Goal: Transaction & Acquisition: Purchase product/service

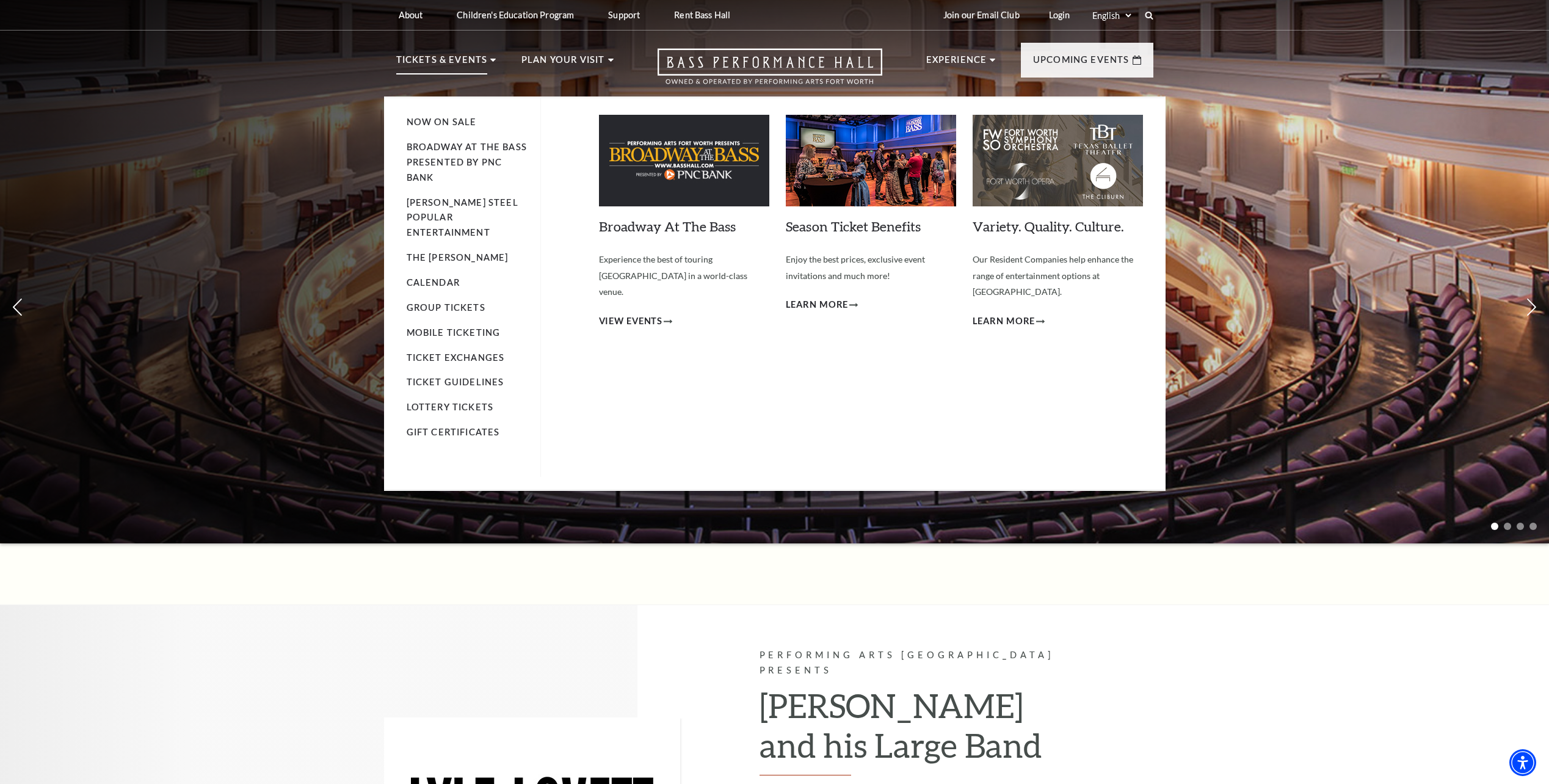
click at [484, 60] on p "Tickets & Events" at bounding box center [442, 63] width 92 height 22
click at [505, 146] on link "Broadway At The Bass presented by PNC Bank" at bounding box center [467, 162] width 121 height 41
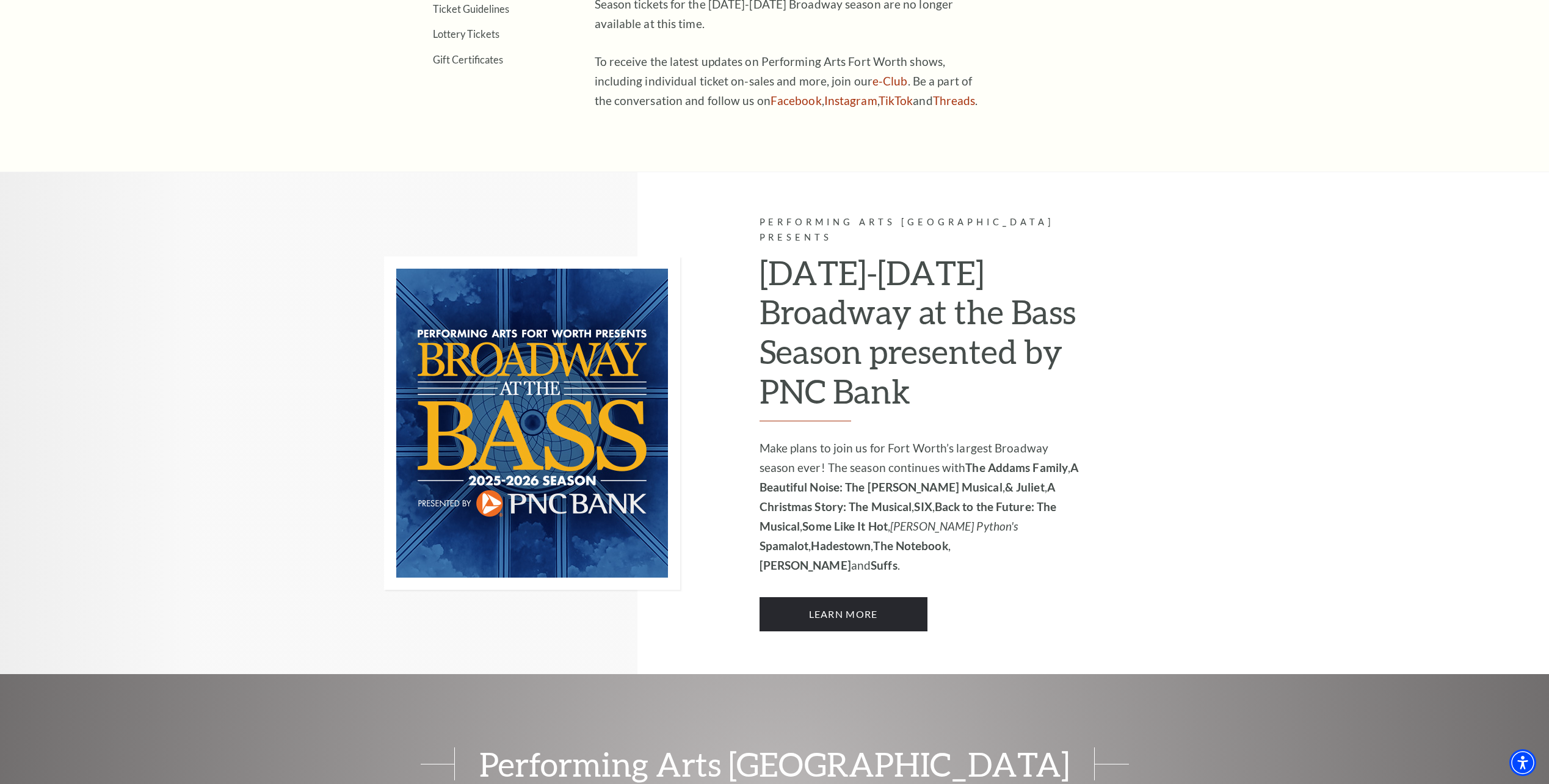
scroll to position [733, 0]
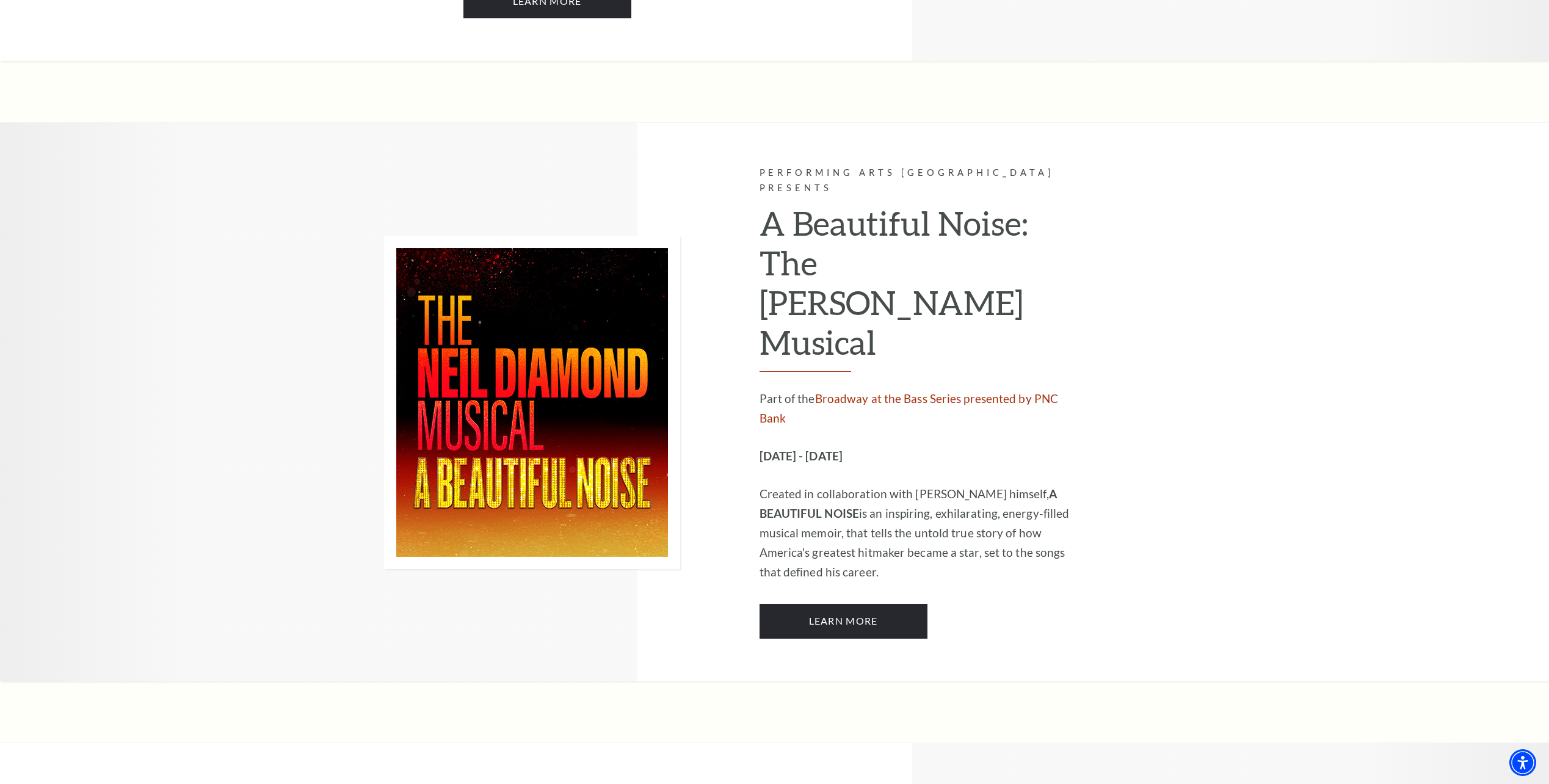
scroll to position [1831, 0]
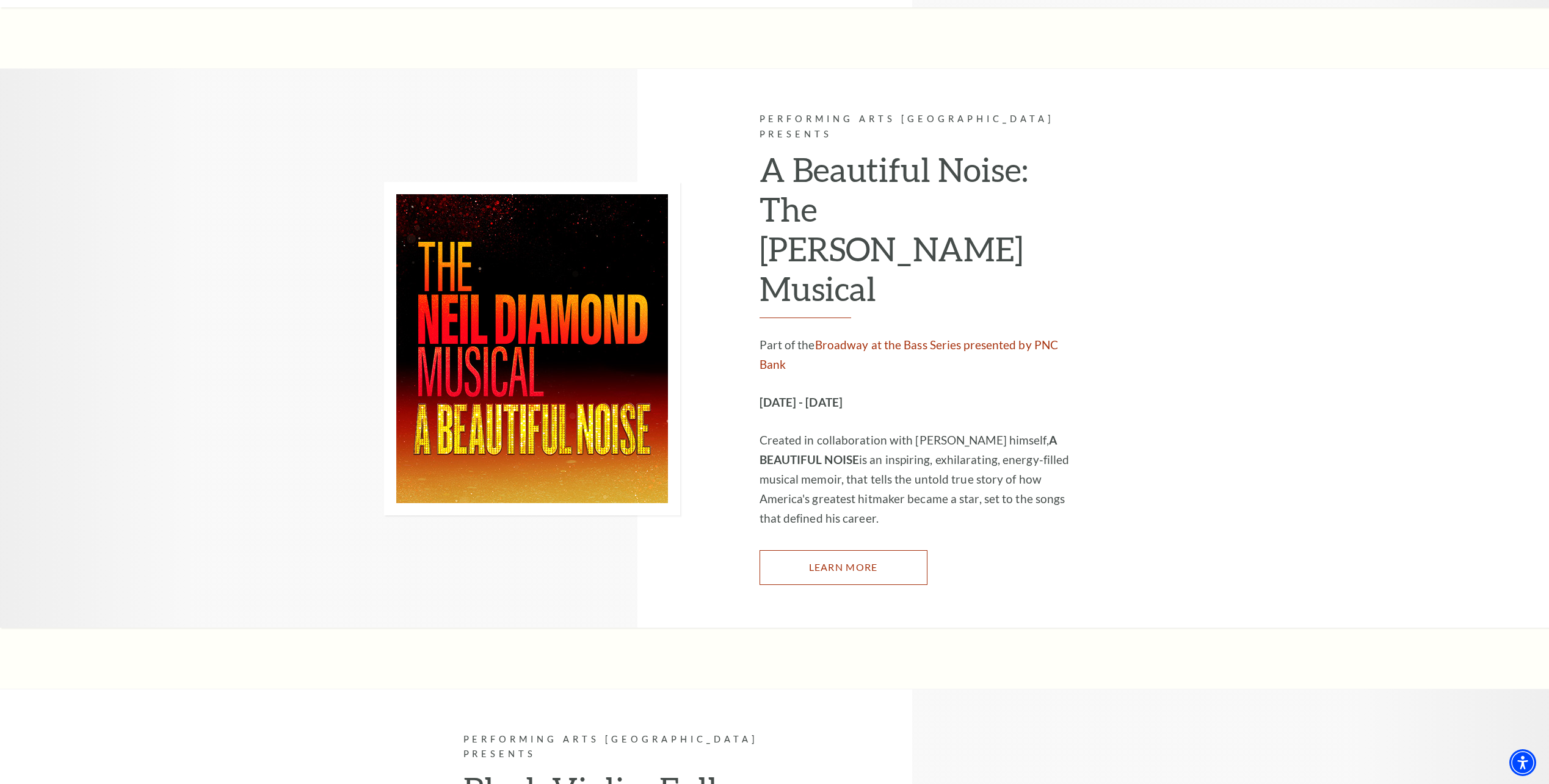
click at [842, 550] on link "Learn More" at bounding box center [843, 567] width 168 height 35
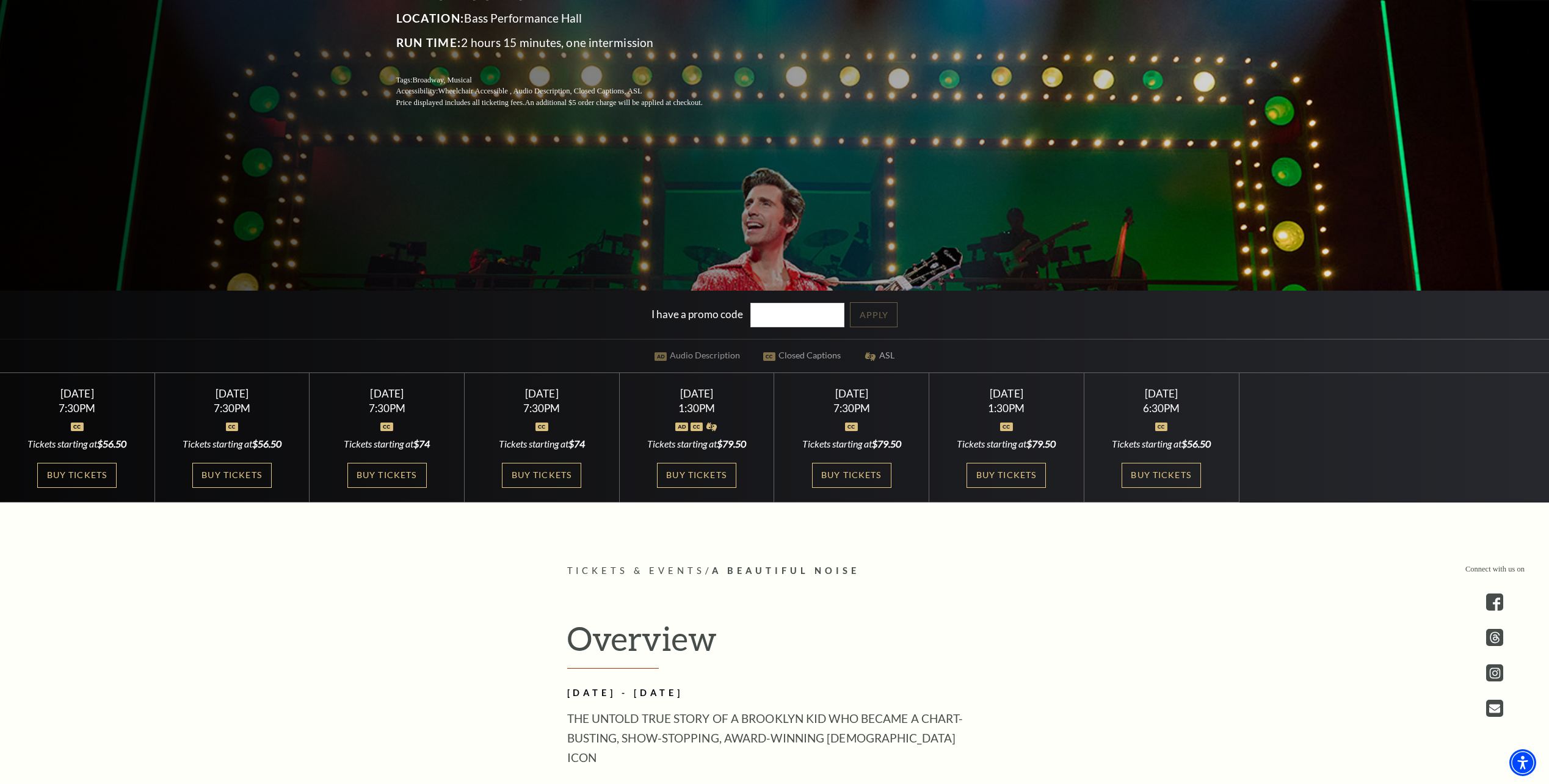
scroll to position [366, 0]
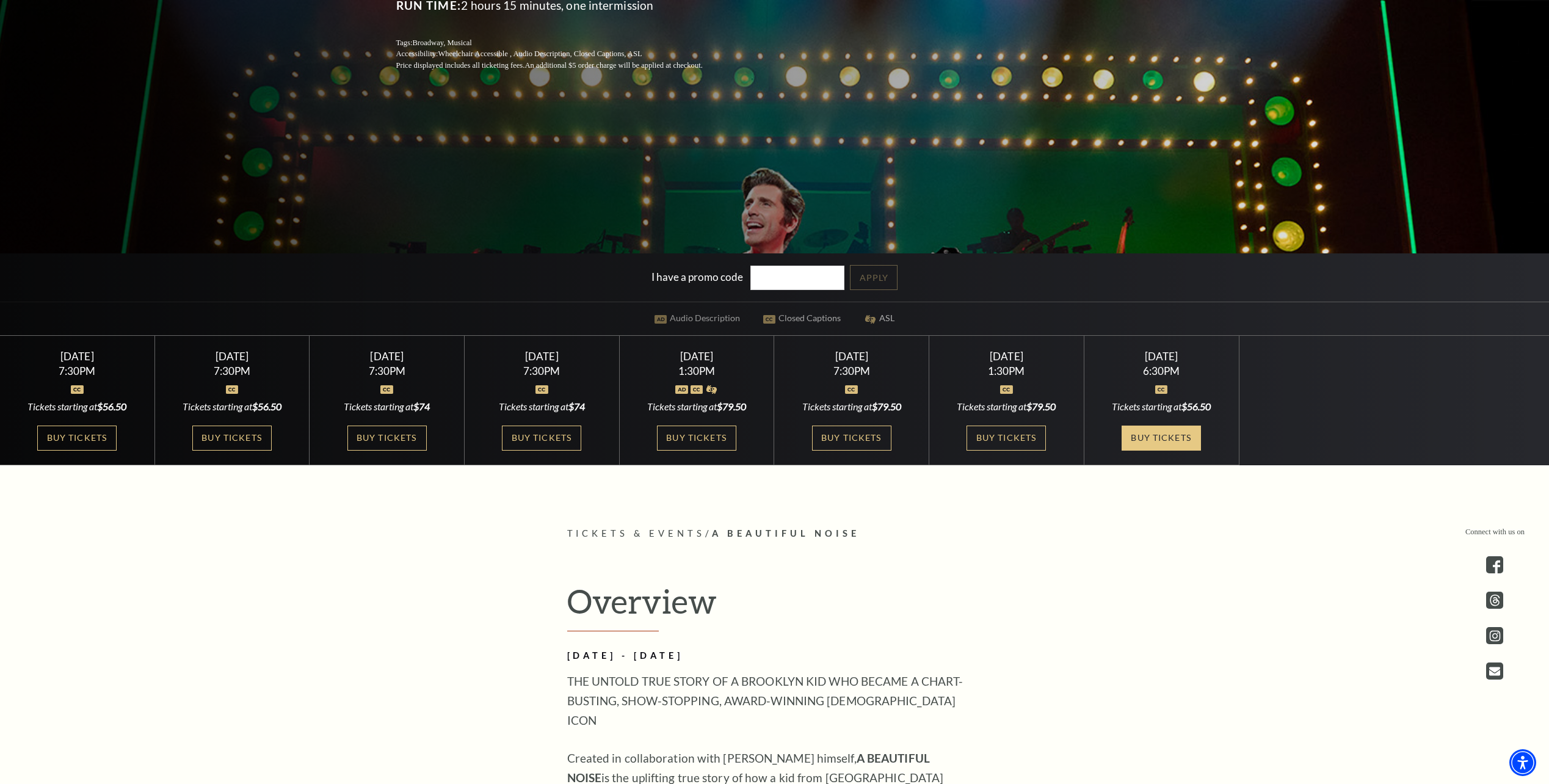
click at [1156, 429] on link "Buy Tickets" at bounding box center [1162, 438] width 79 height 25
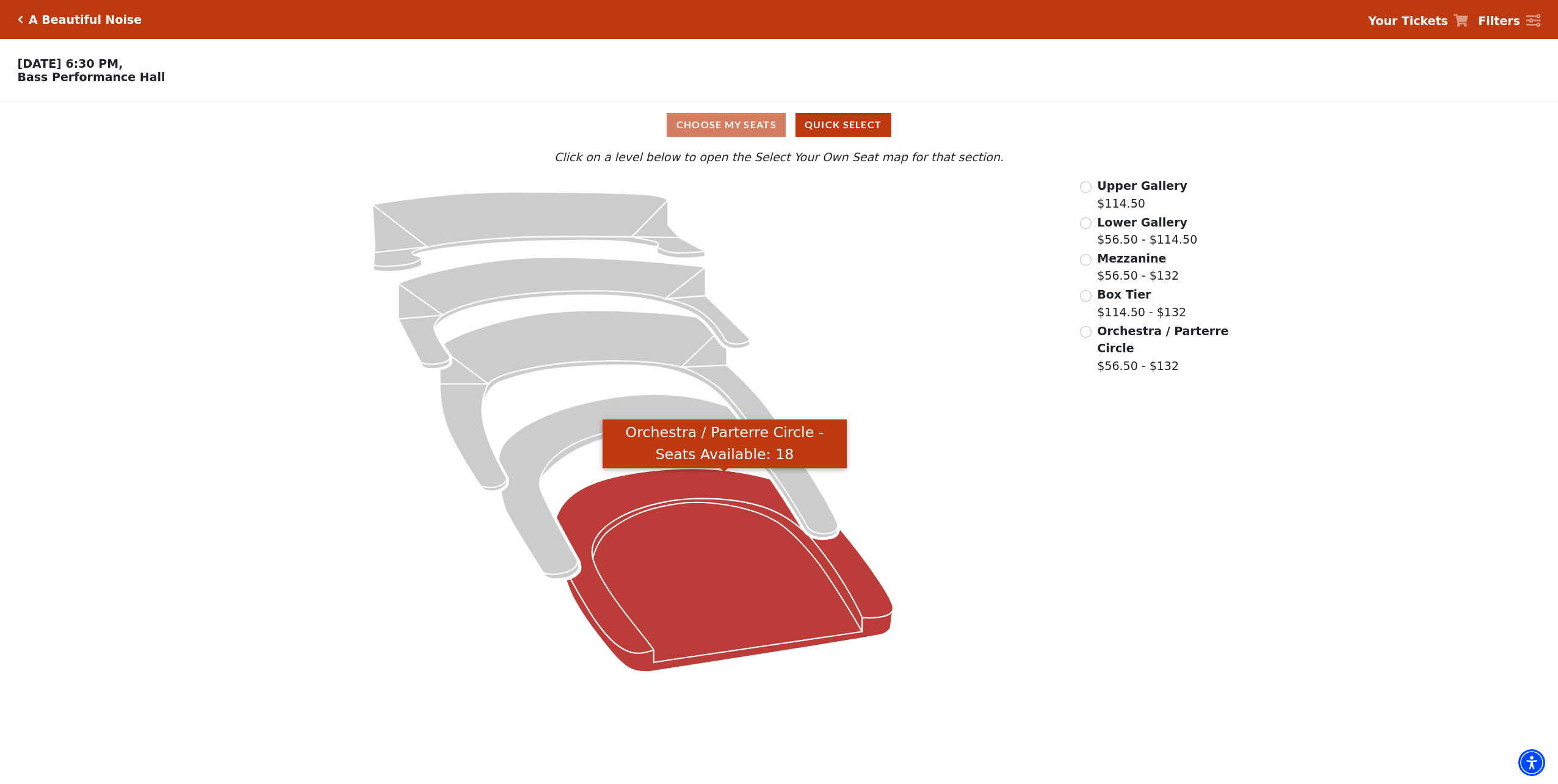
click at [634, 502] on icon "Orchestra / Parterre Circle - Seats Available: 18" at bounding box center [724, 570] width 337 height 203
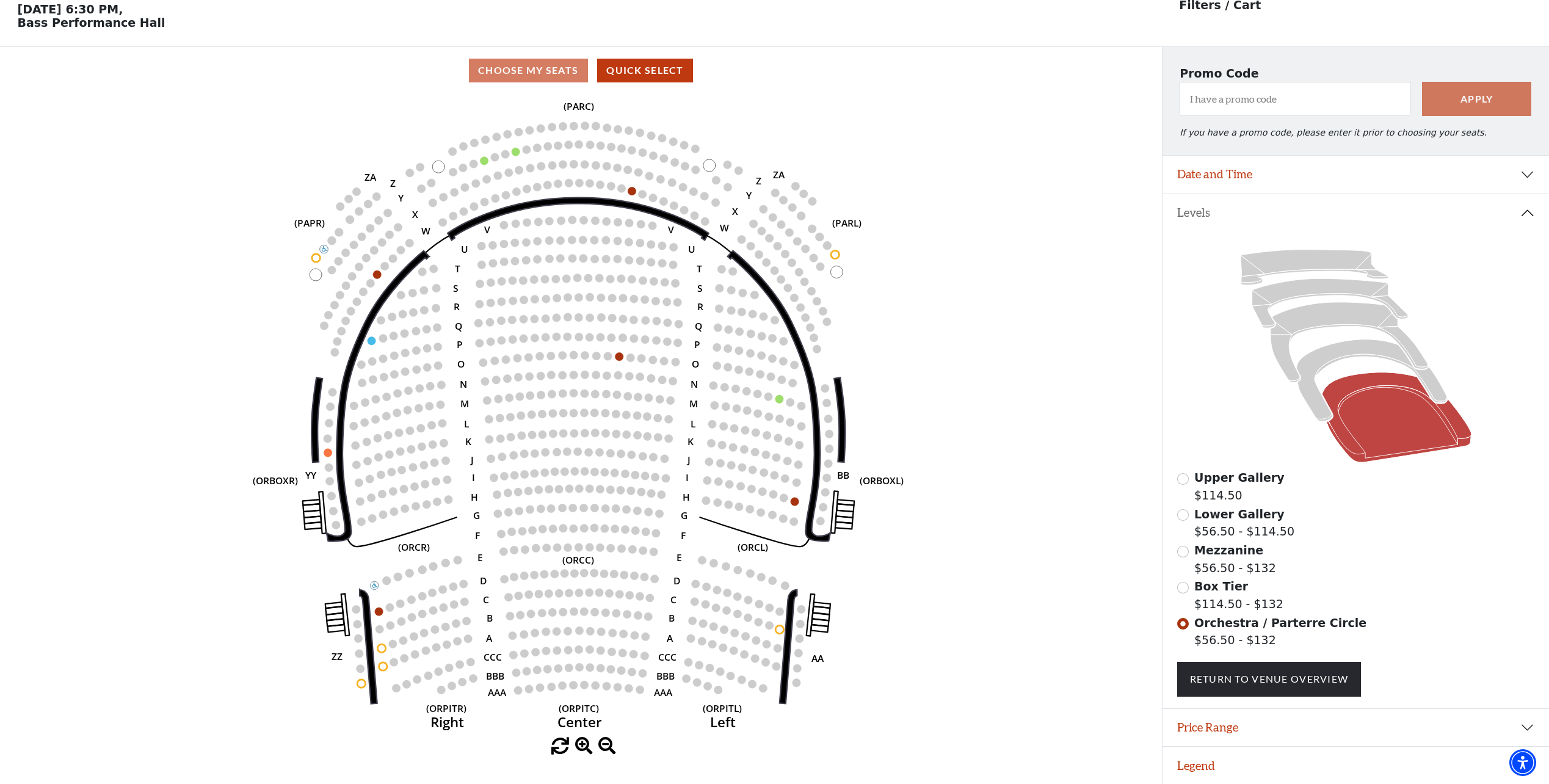
scroll to position [57, 0]
click at [631, 72] on button "Quick Select" at bounding box center [646, 70] width 96 height 24
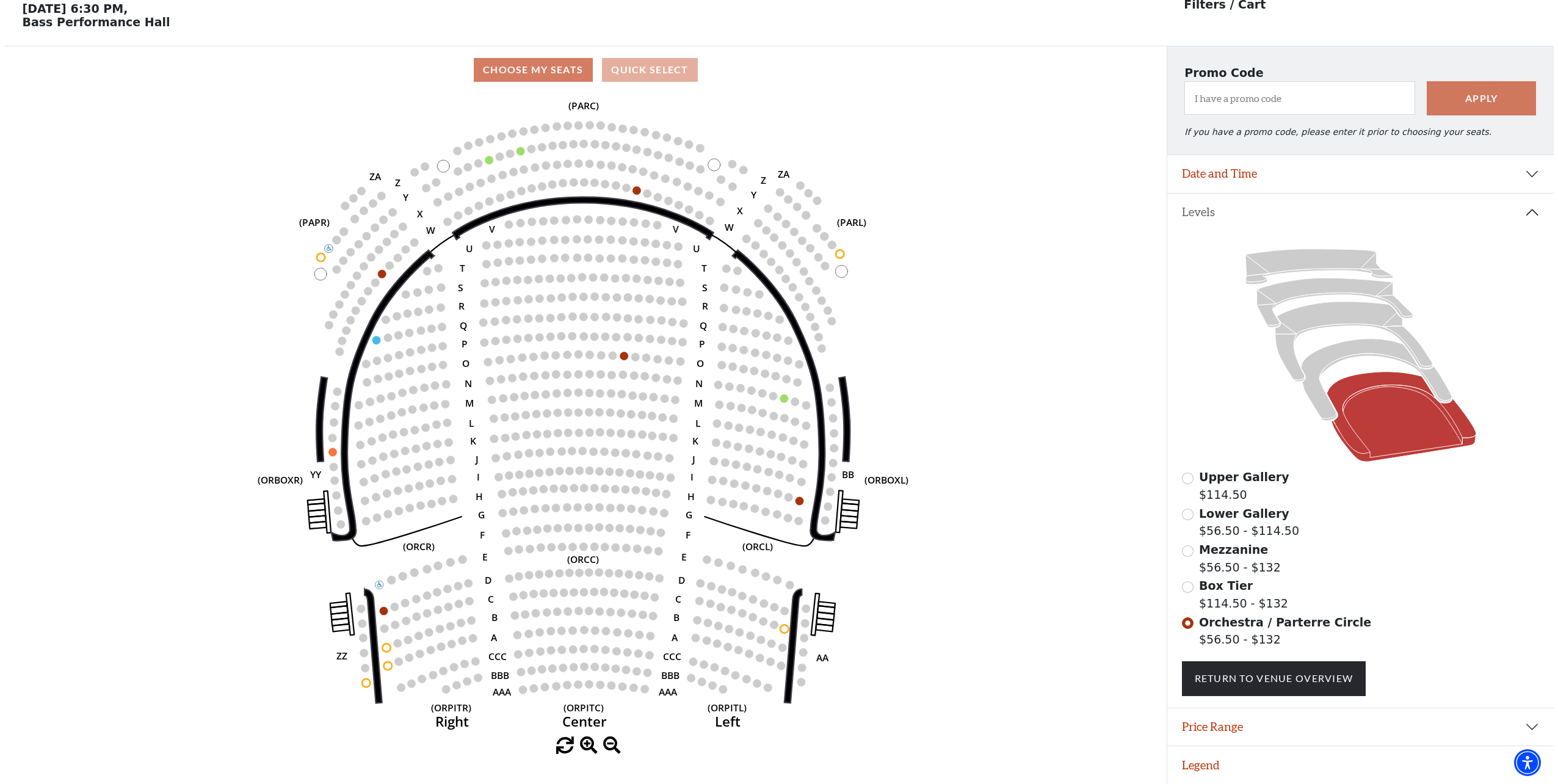
scroll to position [0, 0]
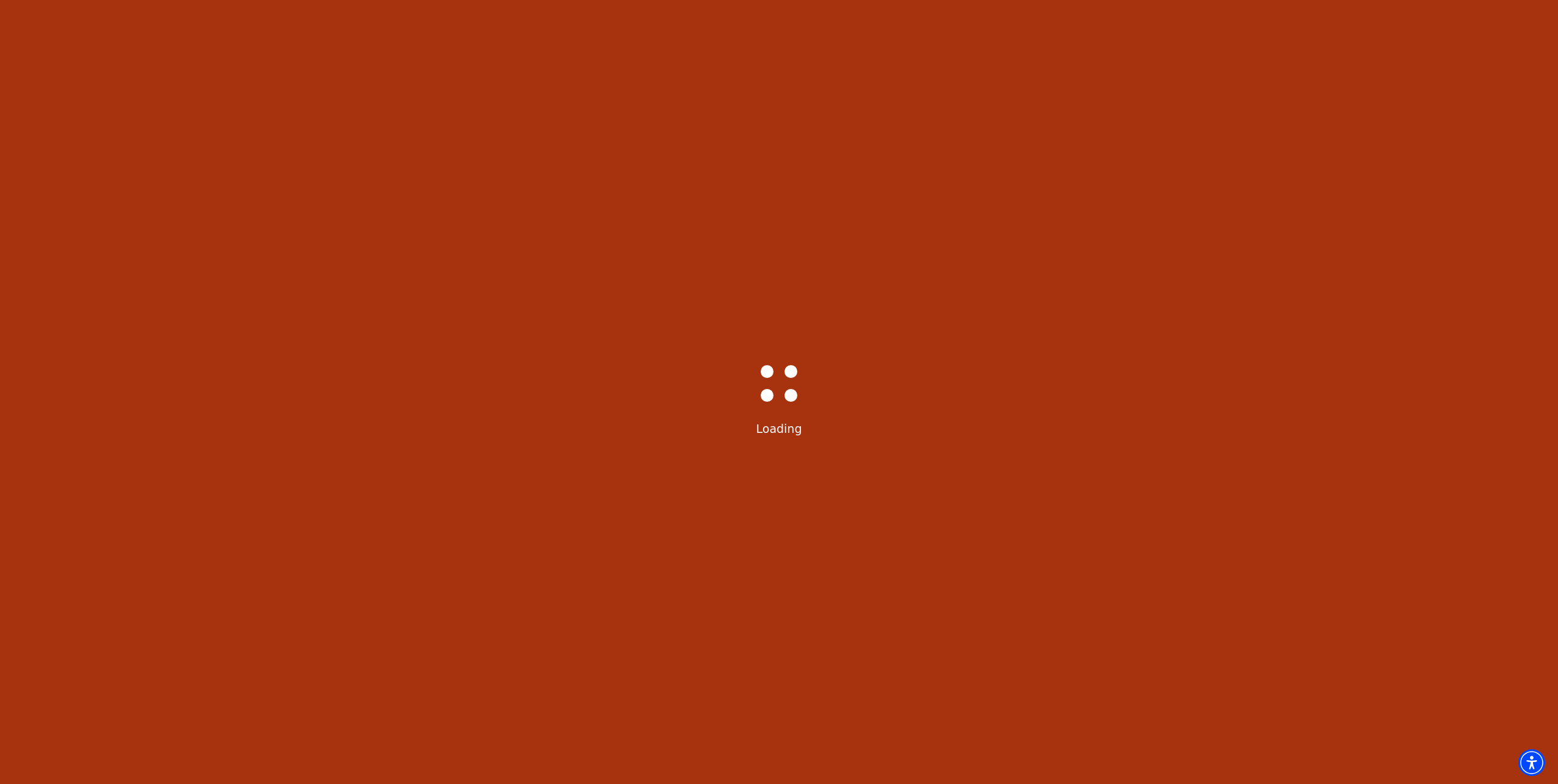
select select "6227"
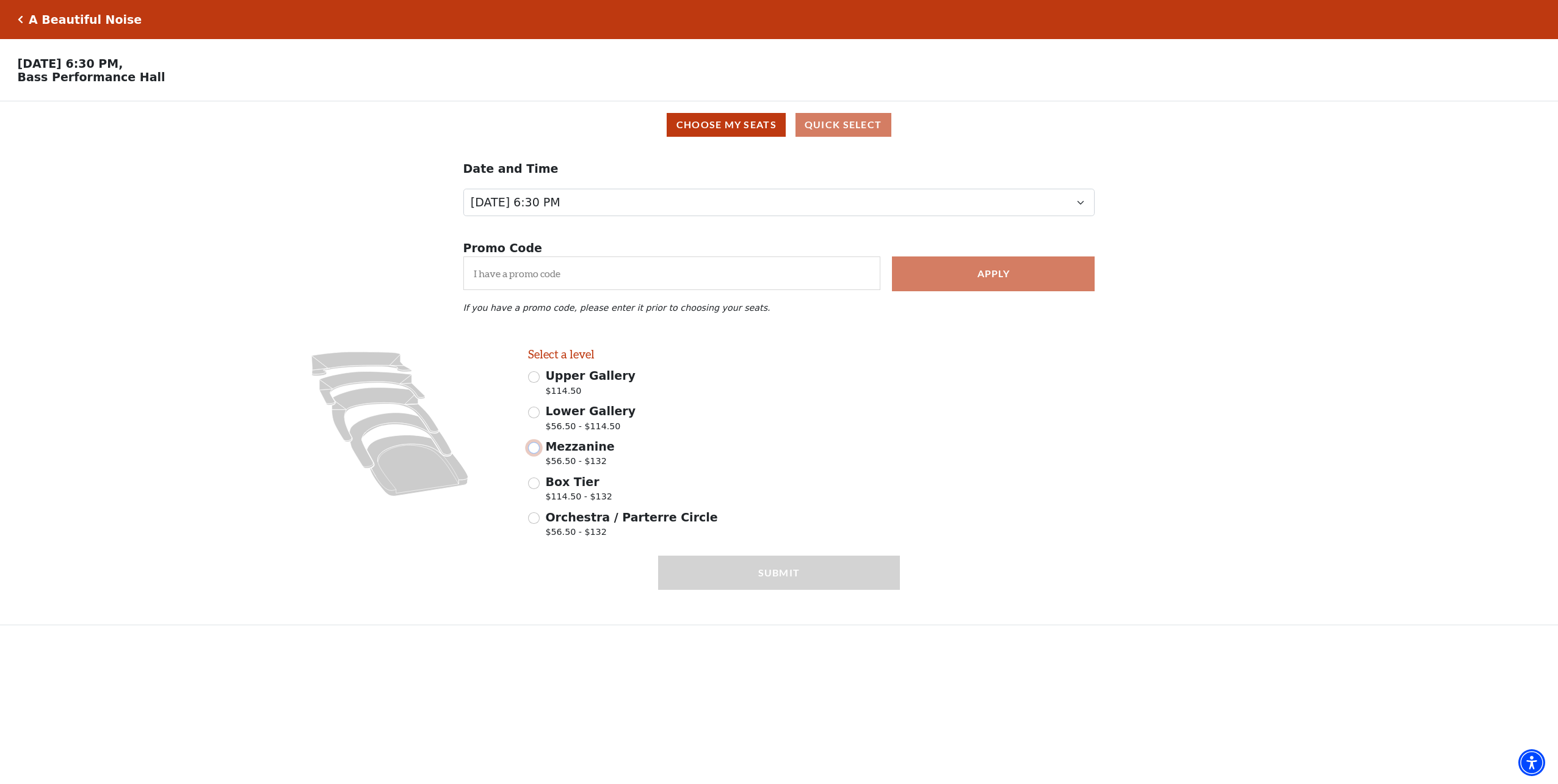
click at [536, 454] on input "Mezzanine $56.50 - $132" at bounding box center [534, 448] width 12 height 12
radio input "true"
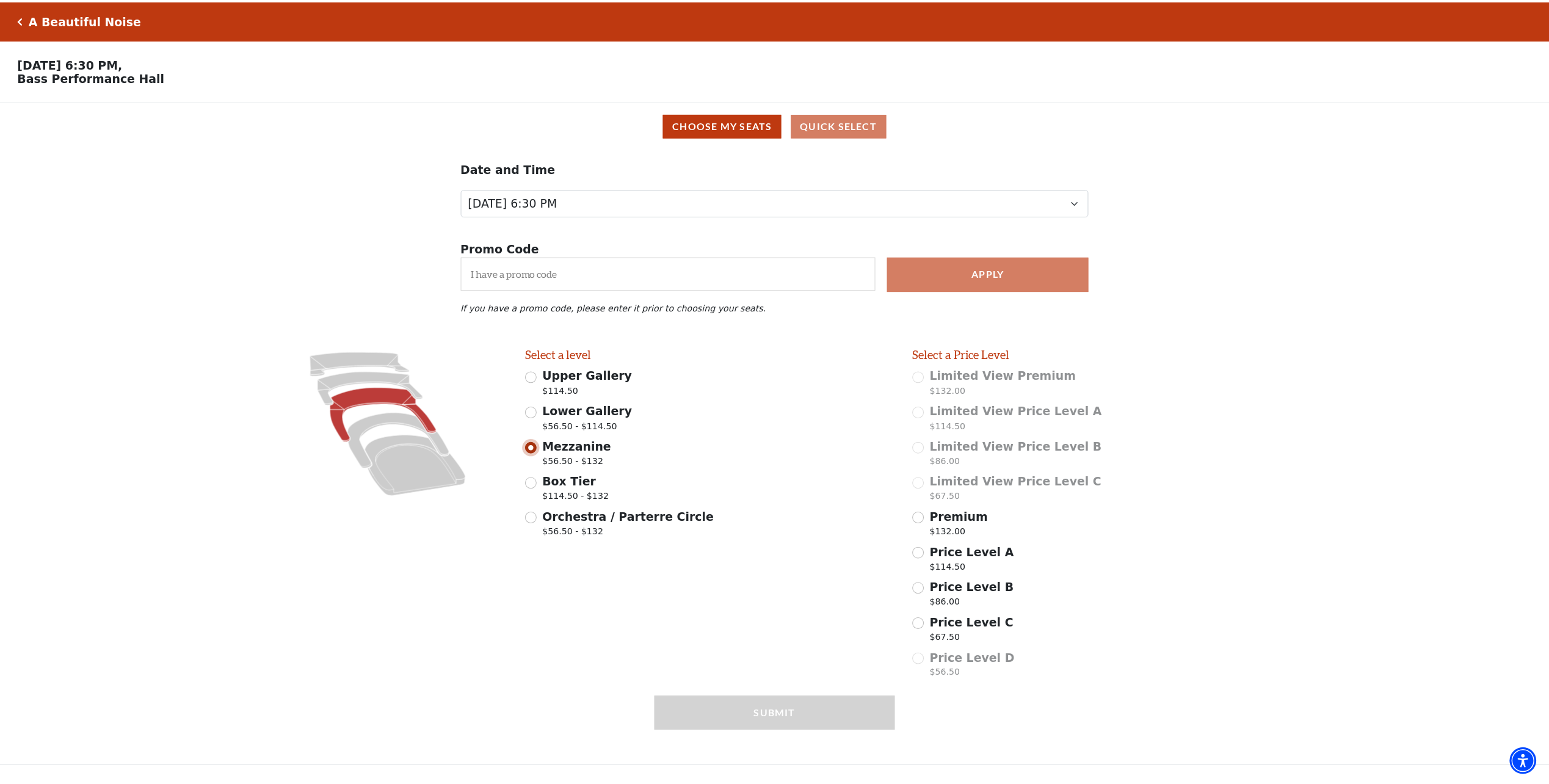
scroll to position [1, 0]
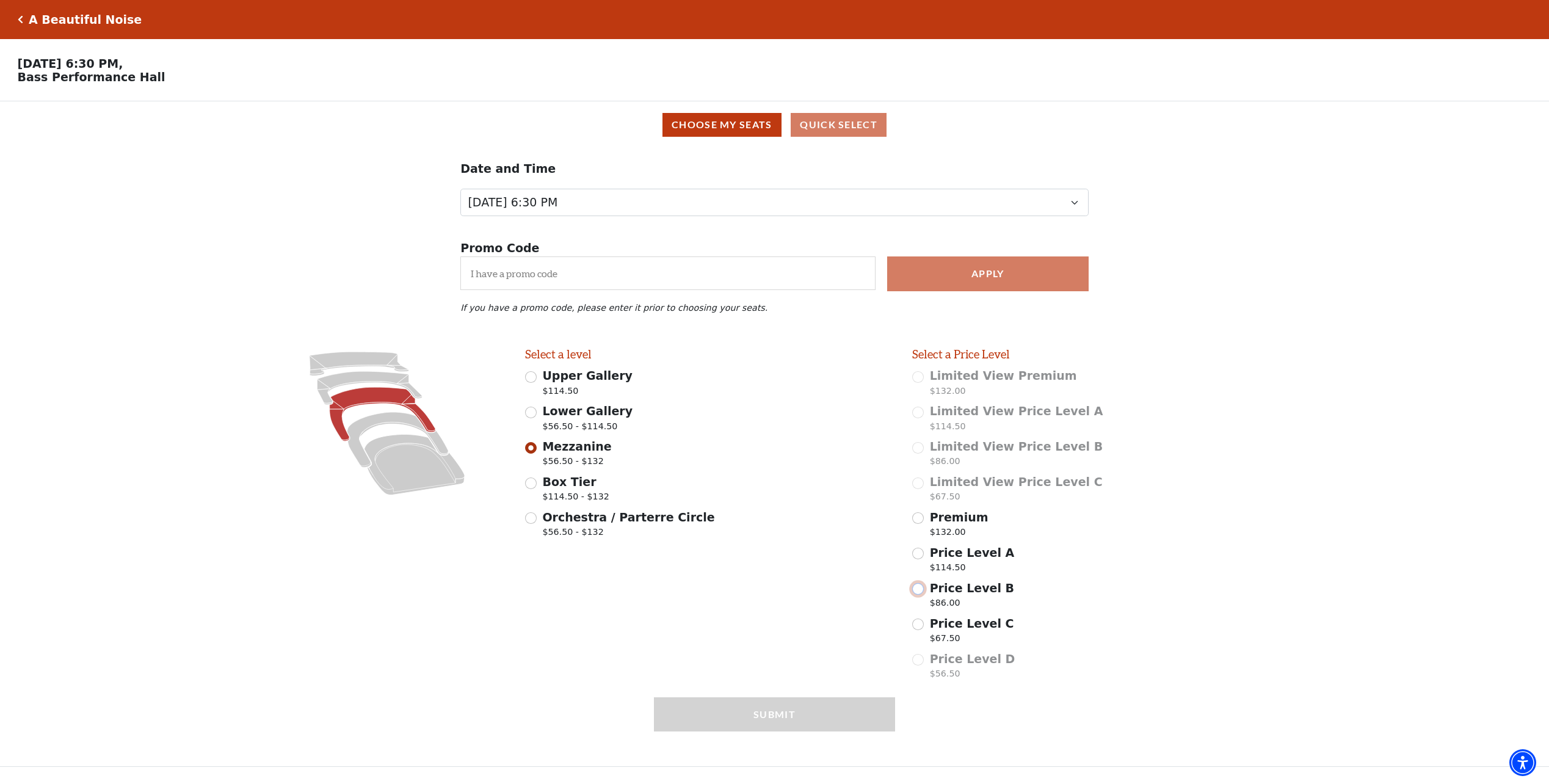
click at [918, 595] on input "Price Level B $86.00" at bounding box center [918, 589] width 12 height 12
radio input "true"
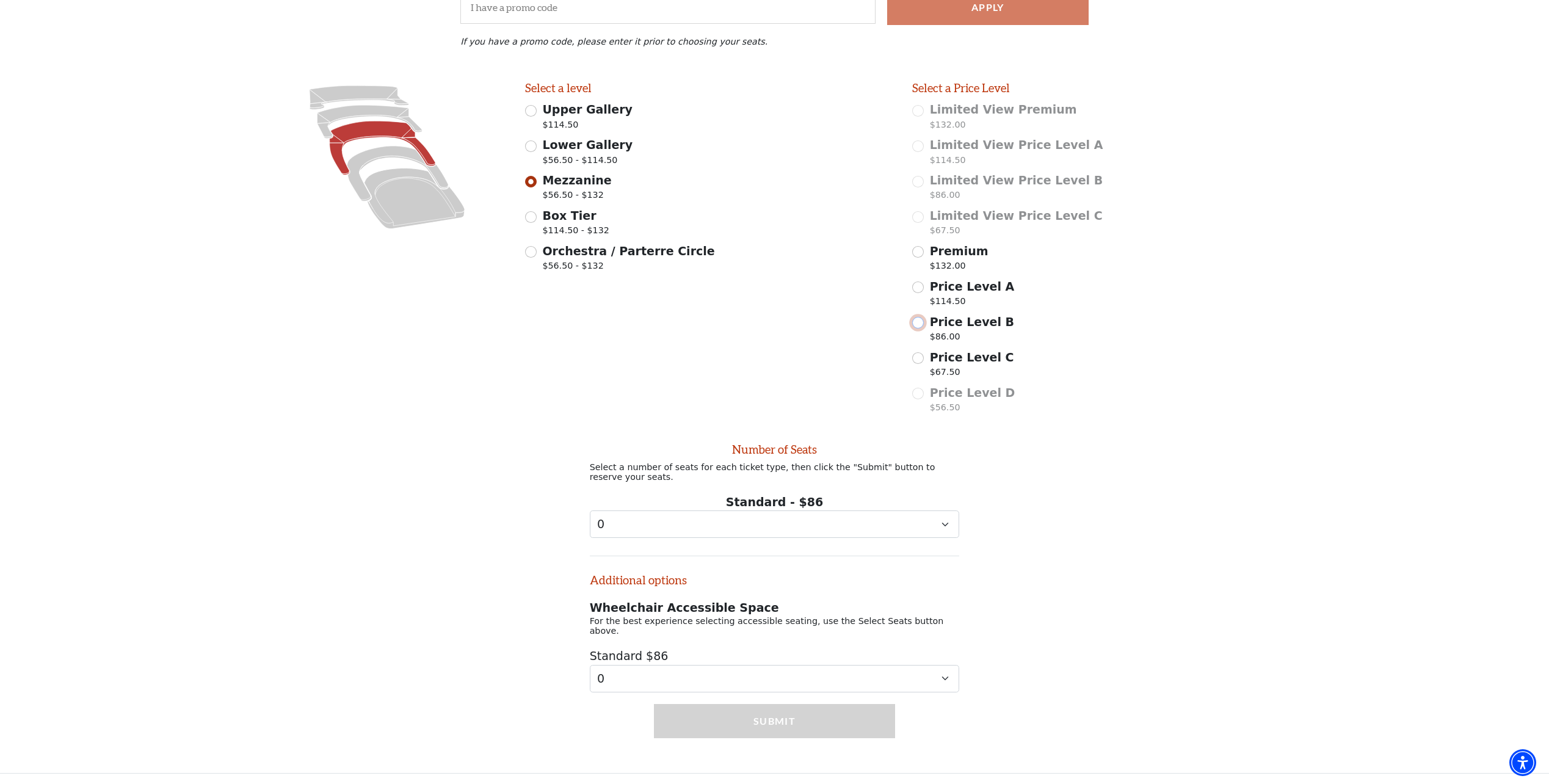
scroll to position [270, 0]
click at [935, 532] on select "0 1 2 3 4 5 6 7" at bounding box center [775, 522] width 370 height 28
select select "2"
click at [590, 517] on select "0 1 2 3 4 5 6 7" at bounding box center [775, 522] width 370 height 28
click at [723, 716] on button "Submit" at bounding box center [774, 720] width 241 height 35
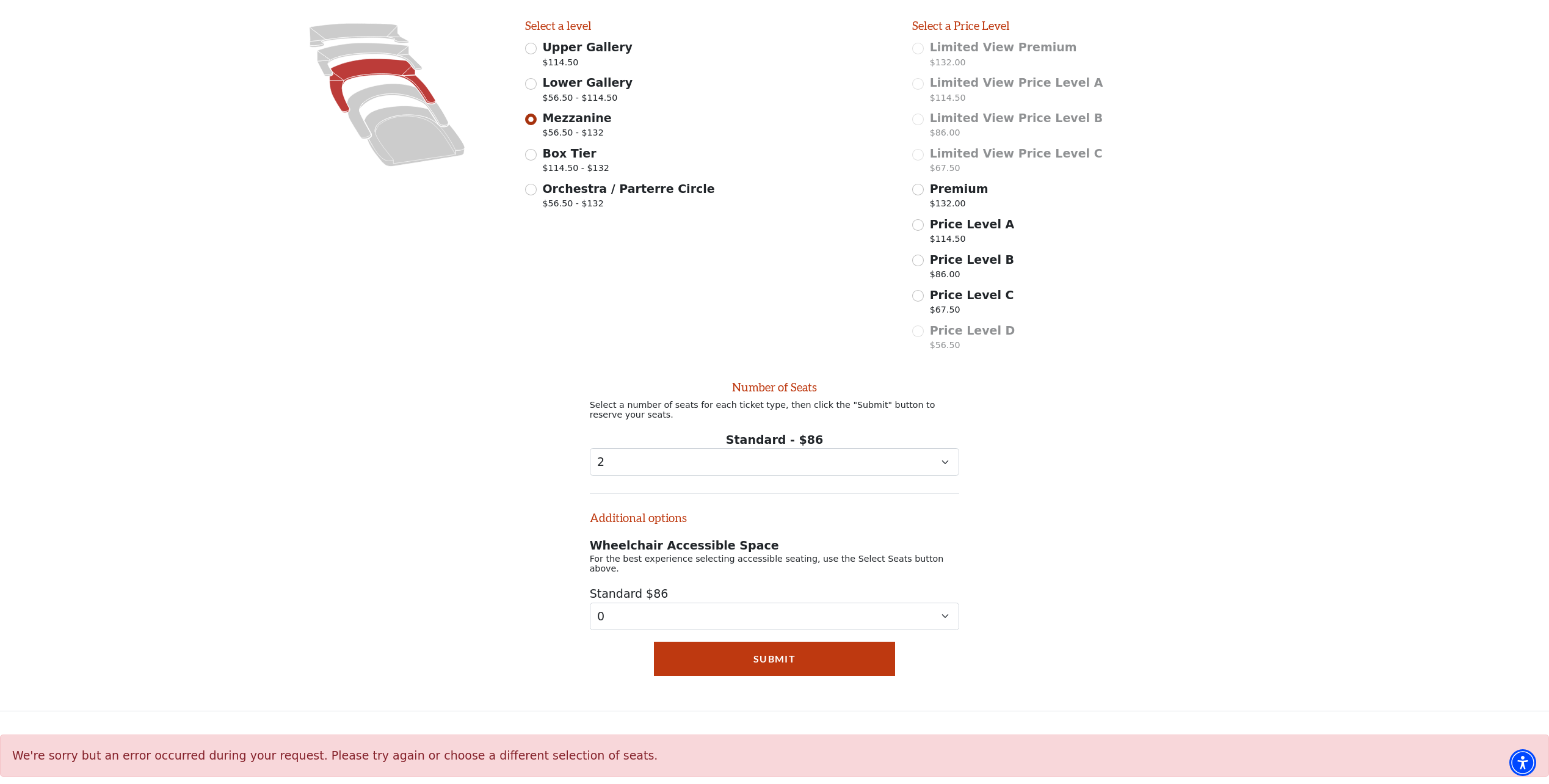
scroll to position [335, 0]
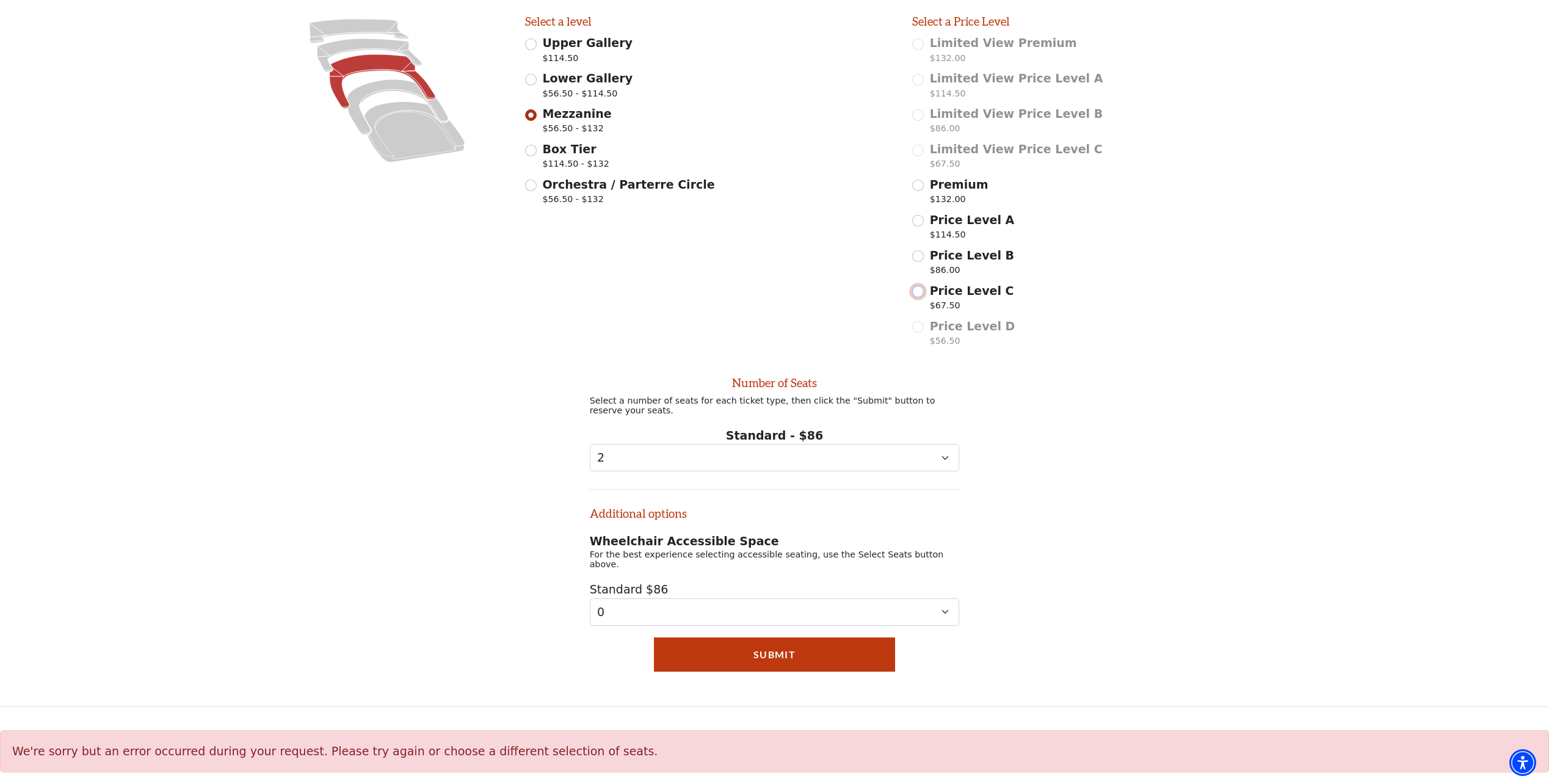
click at [920, 296] on input "Price Level C $67.50" at bounding box center [918, 292] width 12 height 12
radio input "true"
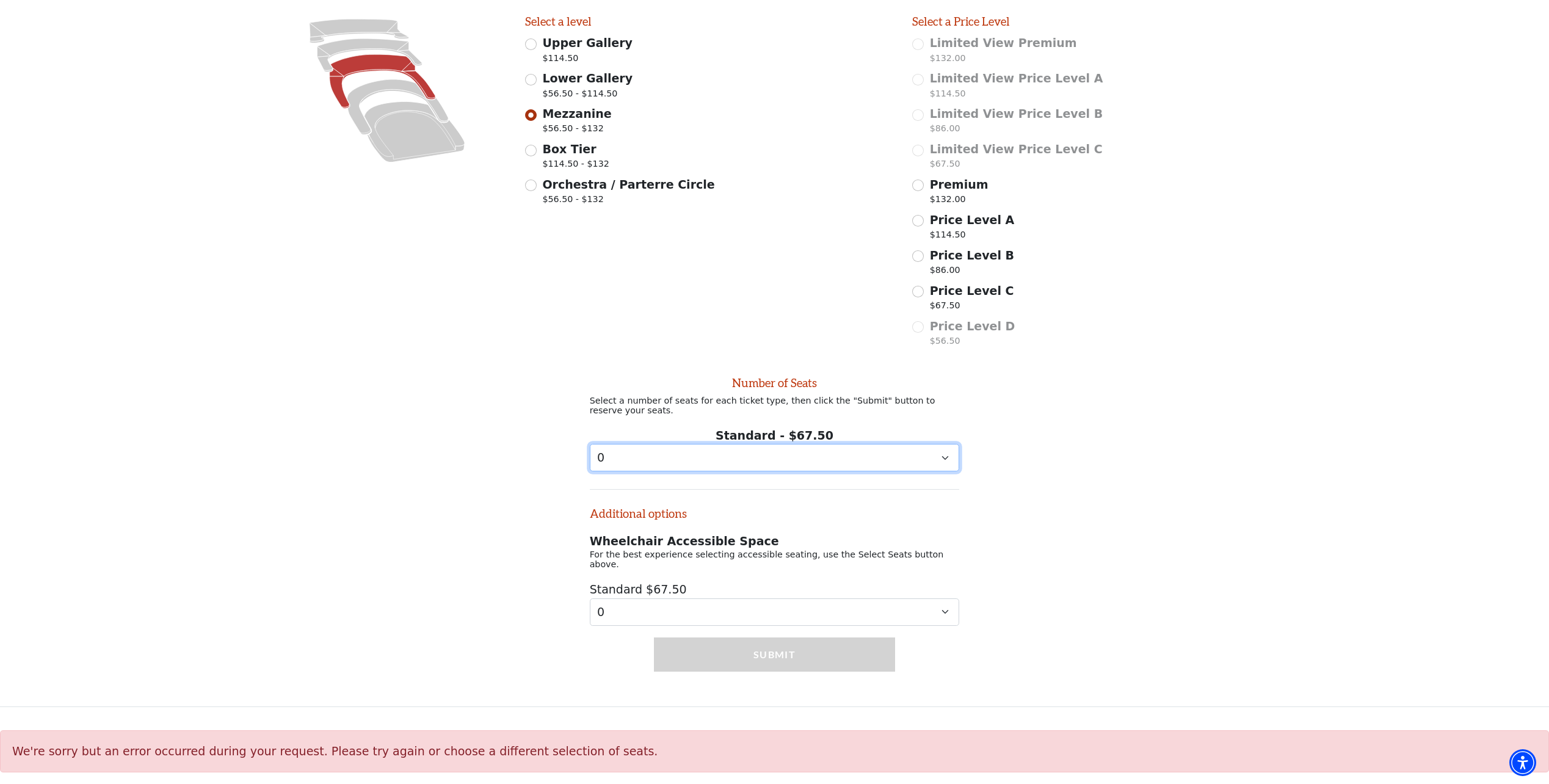
click at [913, 468] on select "0 1 2 3 4 5 6 7" at bounding box center [775, 457] width 370 height 28
select select "2"
click at [590, 451] on select "0 1 2 3 4 5 6 7" at bounding box center [775, 457] width 370 height 28
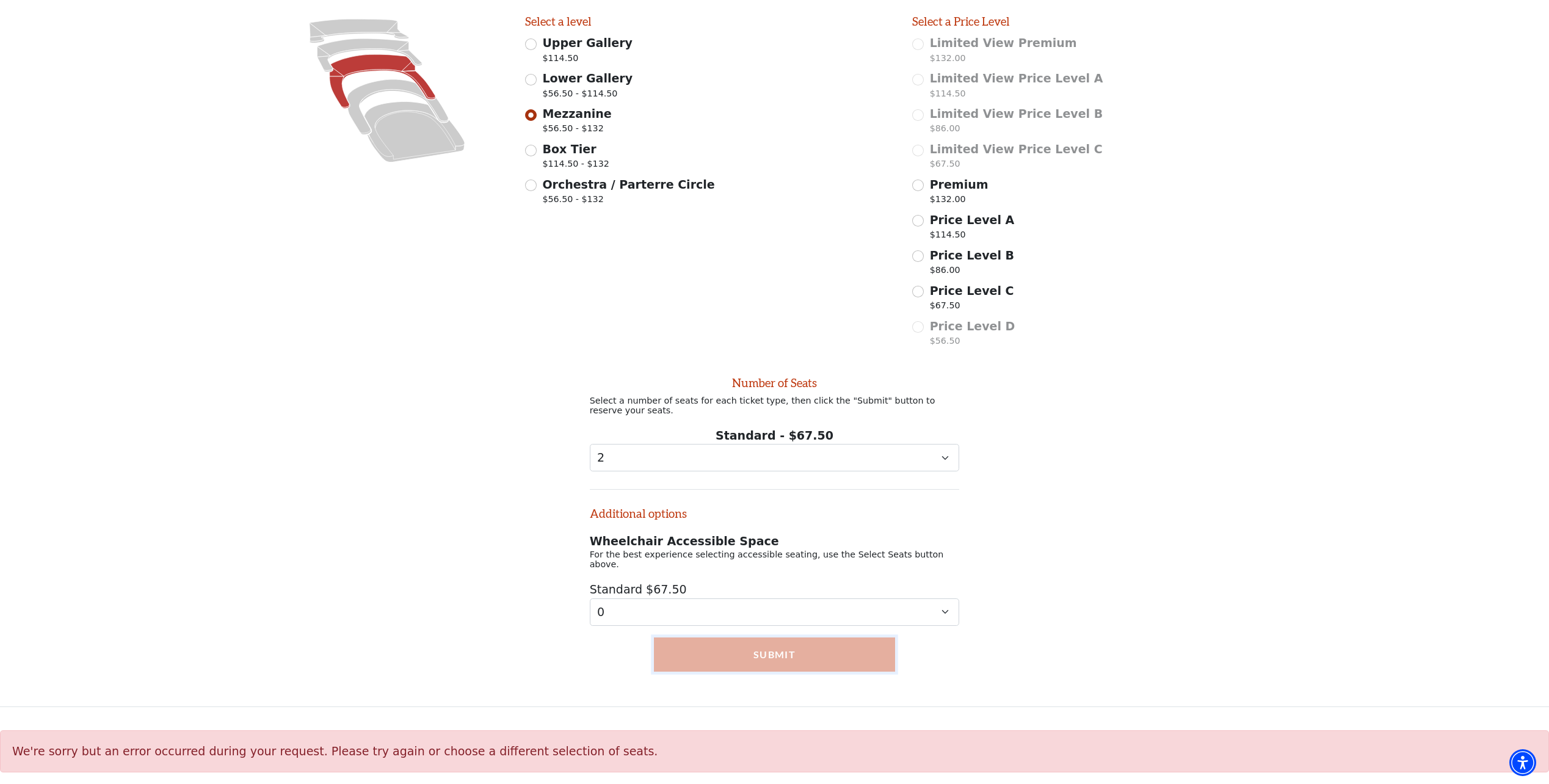
click at [740, 652] on button "Submit" at bounding box center [774, 654] width 241 height 35
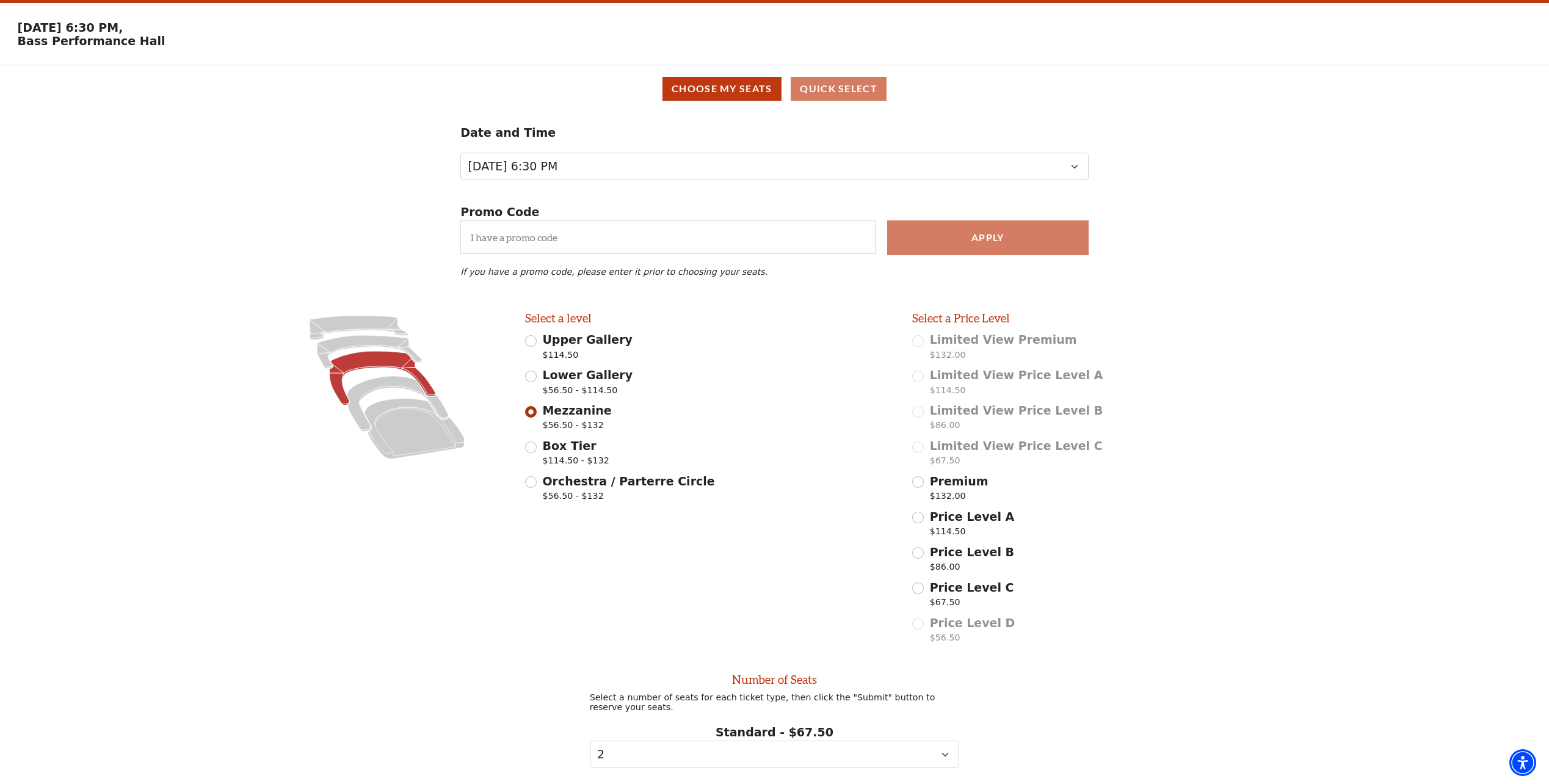
scroll to position [30, 0]
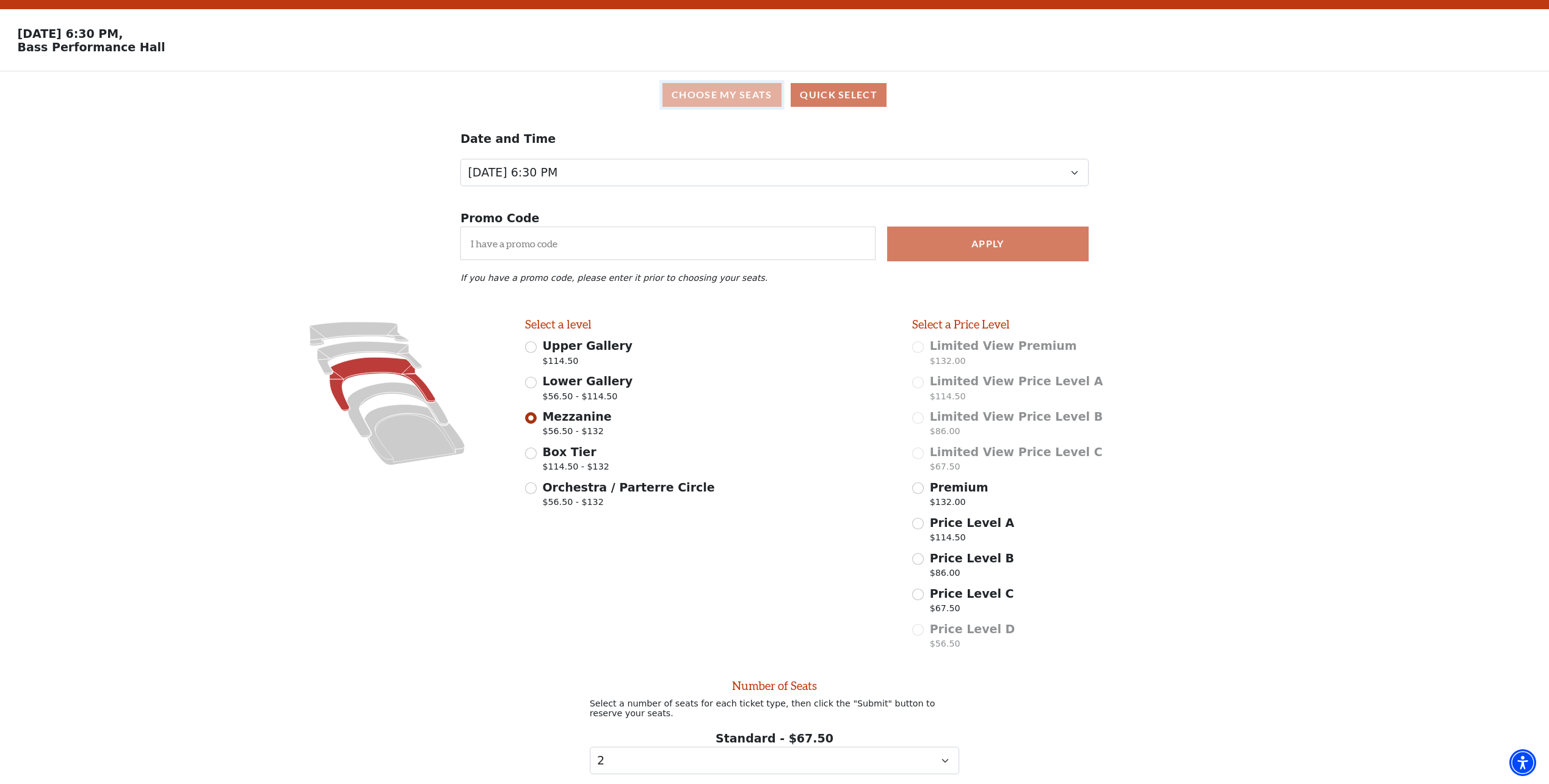
click at [714, 95] on button "Choose My Seats" at bounding box center [722, 95] width 119 height 24
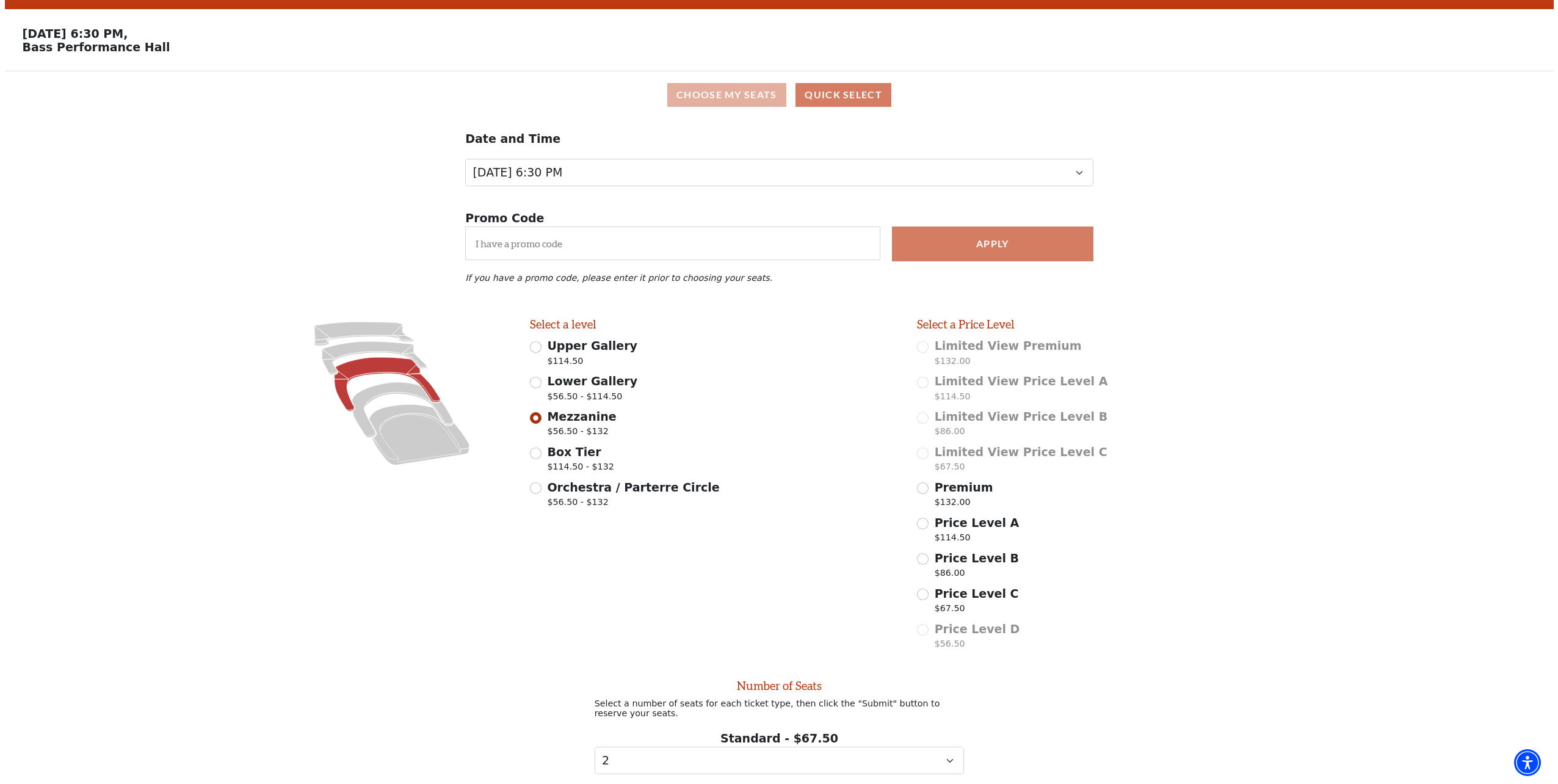
scroll to position [0, 0]
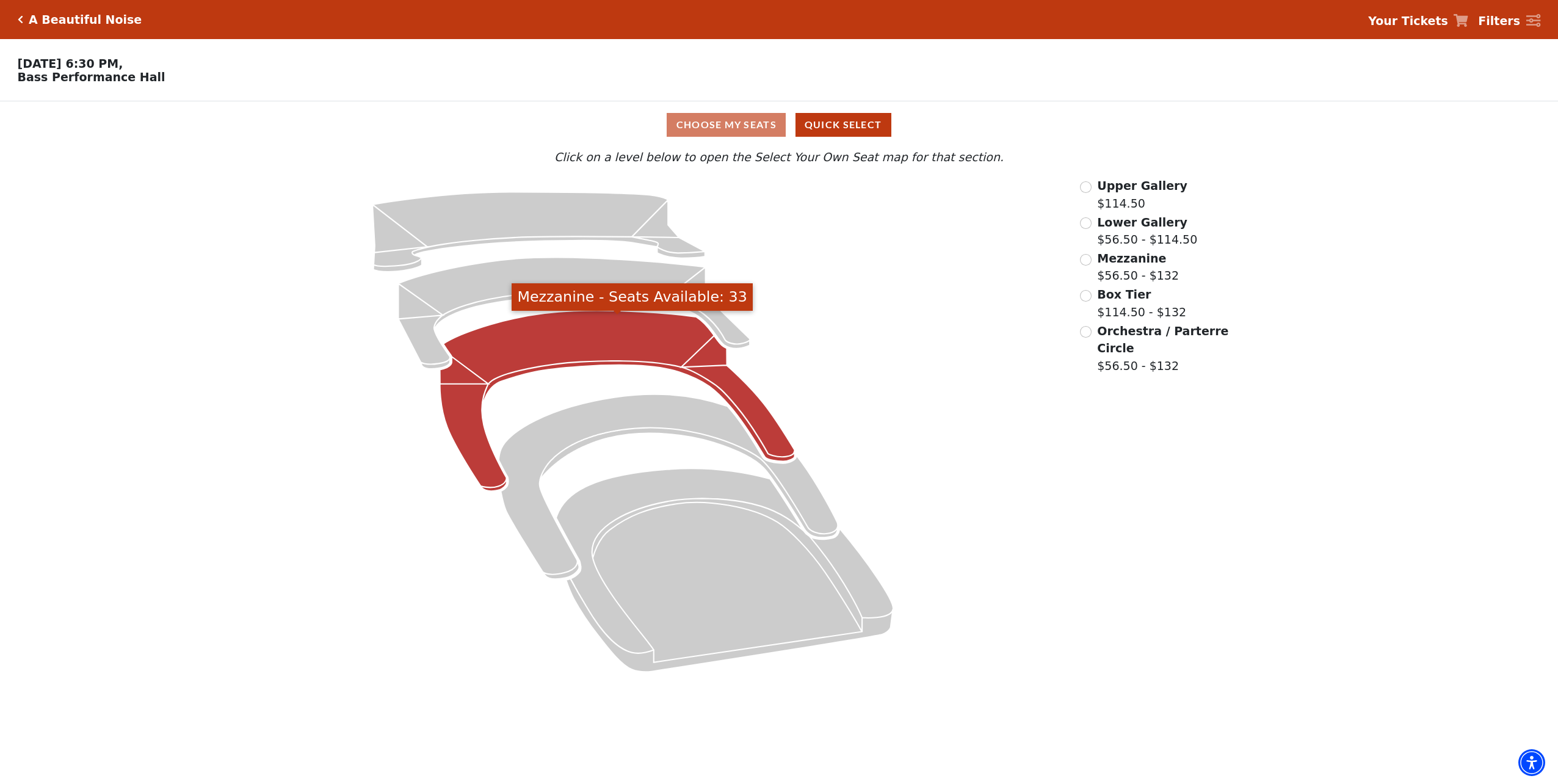
click at [565, 354] on icon "Mezzanine - Seats Available: 33" at bounding box center [618, 401] width 354 height 181
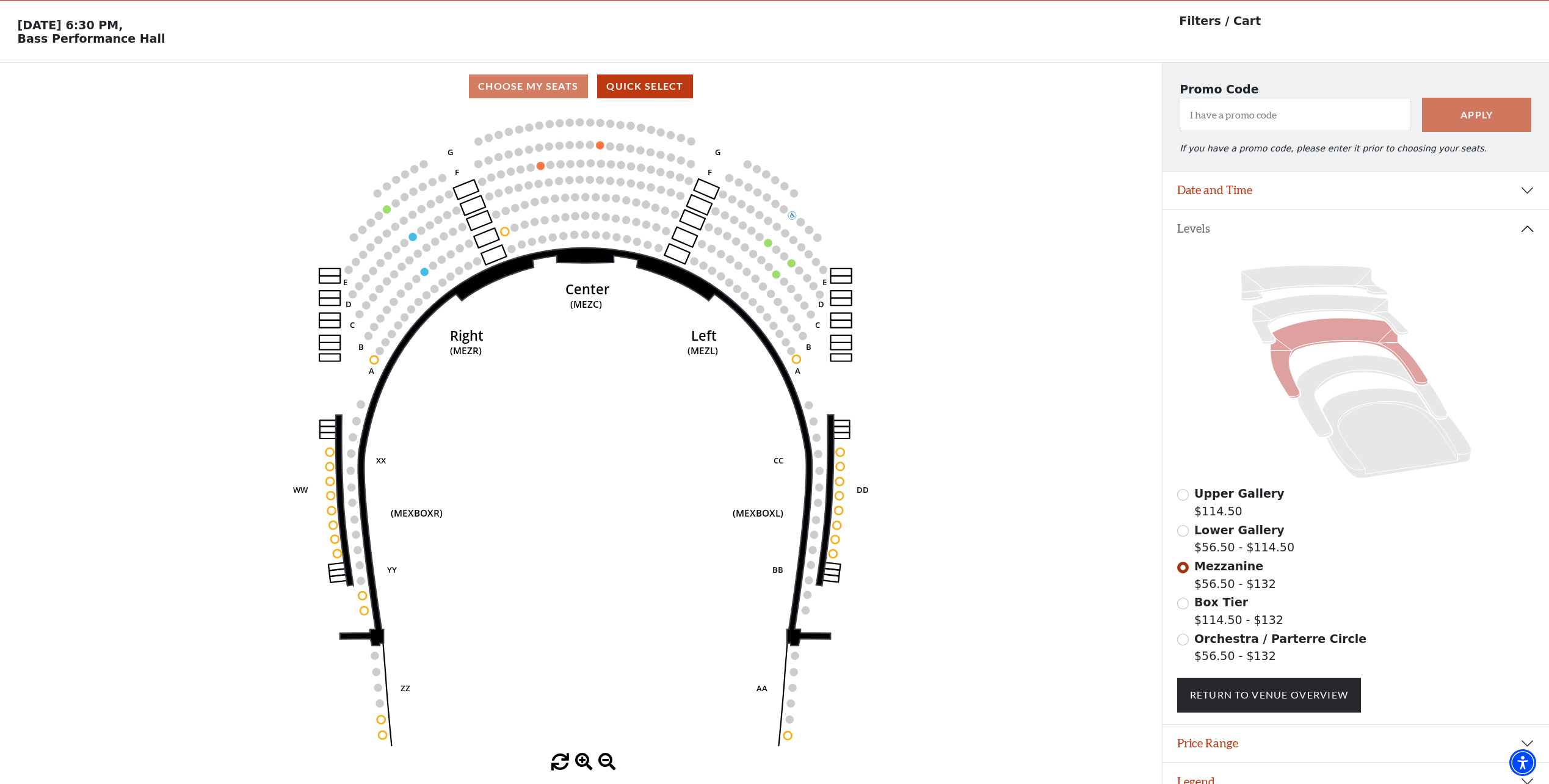
scroll to position [57, 0]
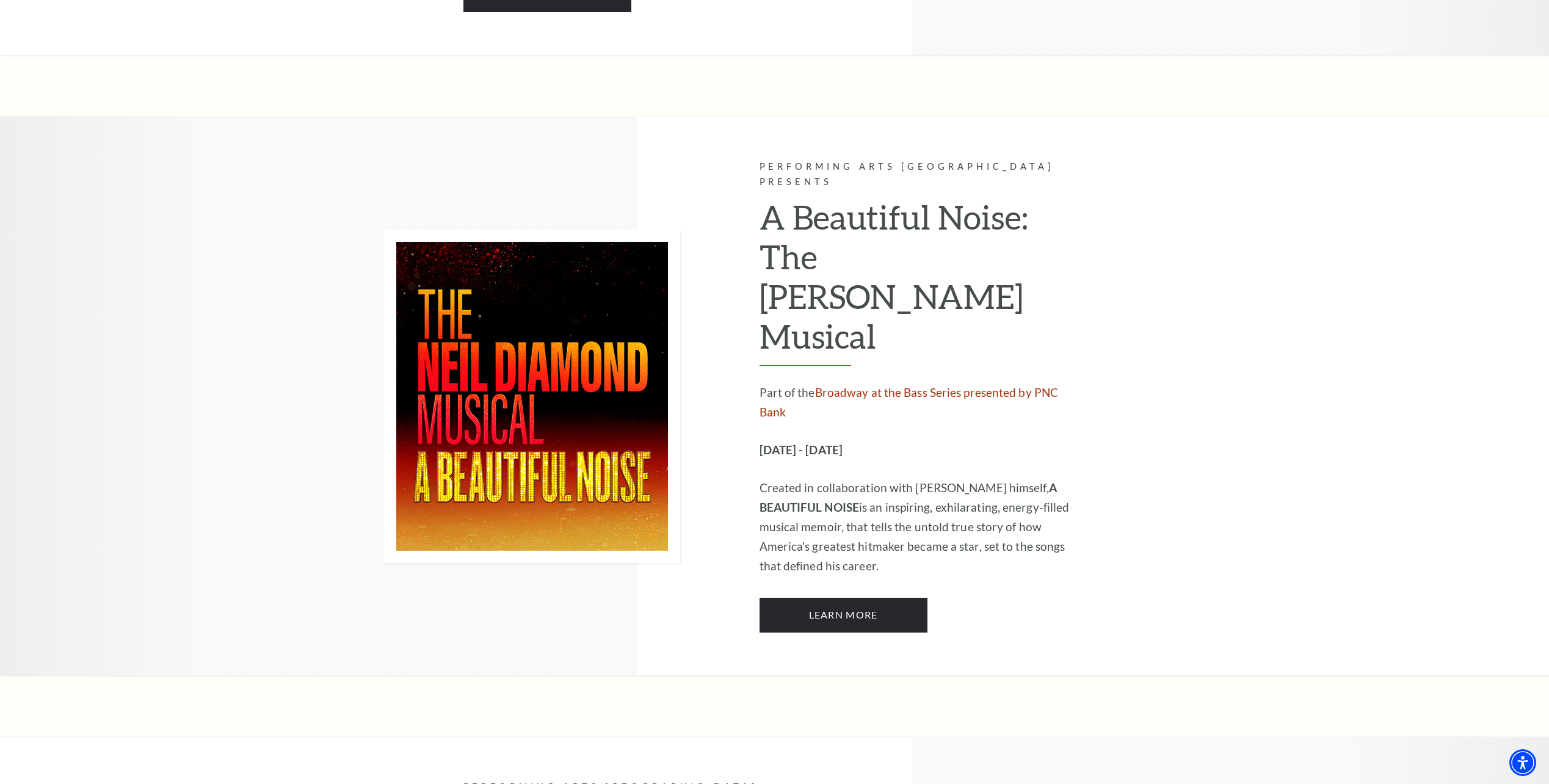
scroll to position [1831, 0]
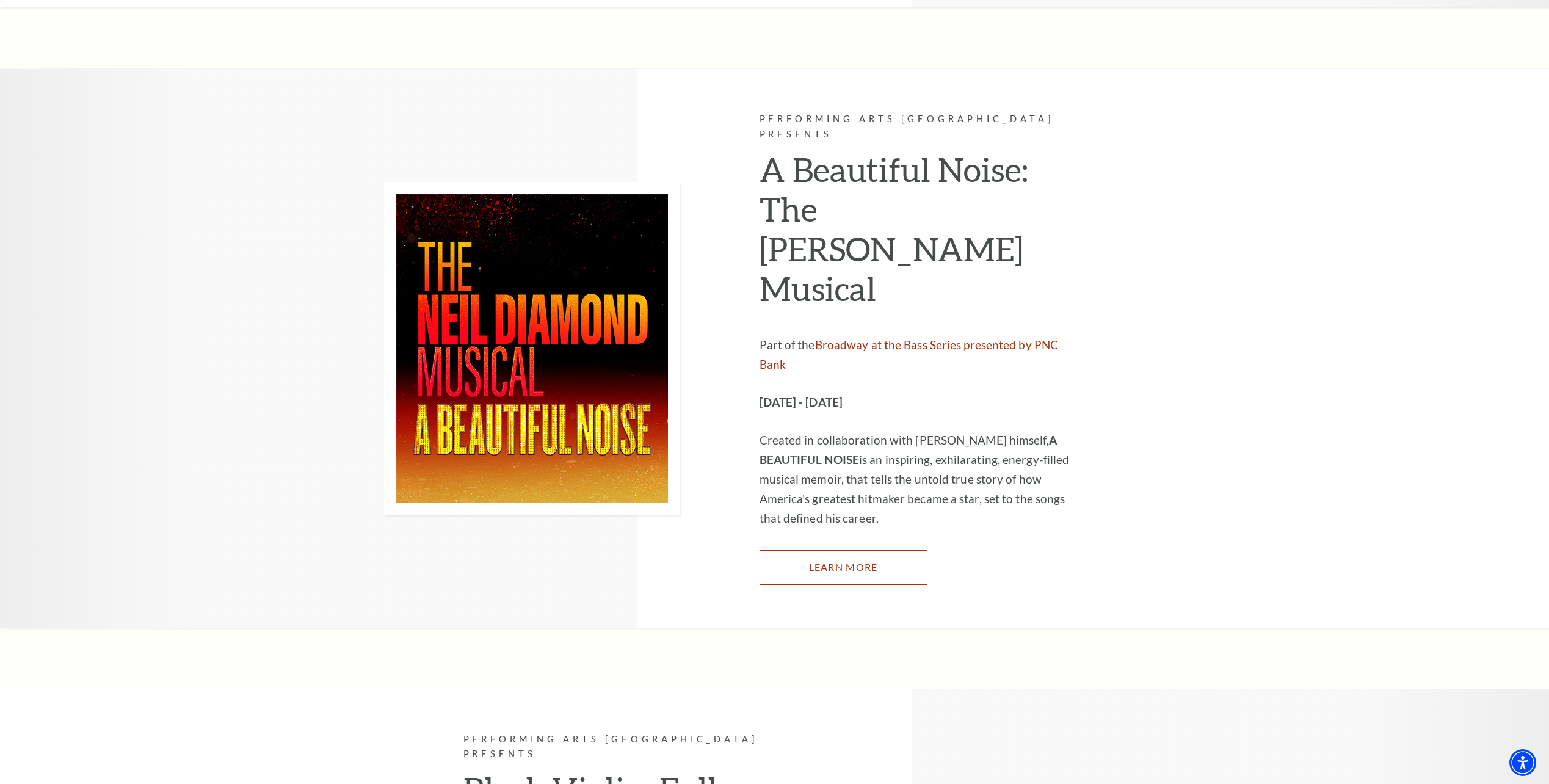
click at [842, 550] on link "Learn More" at bounding box center [843, 567] width 168 height 35
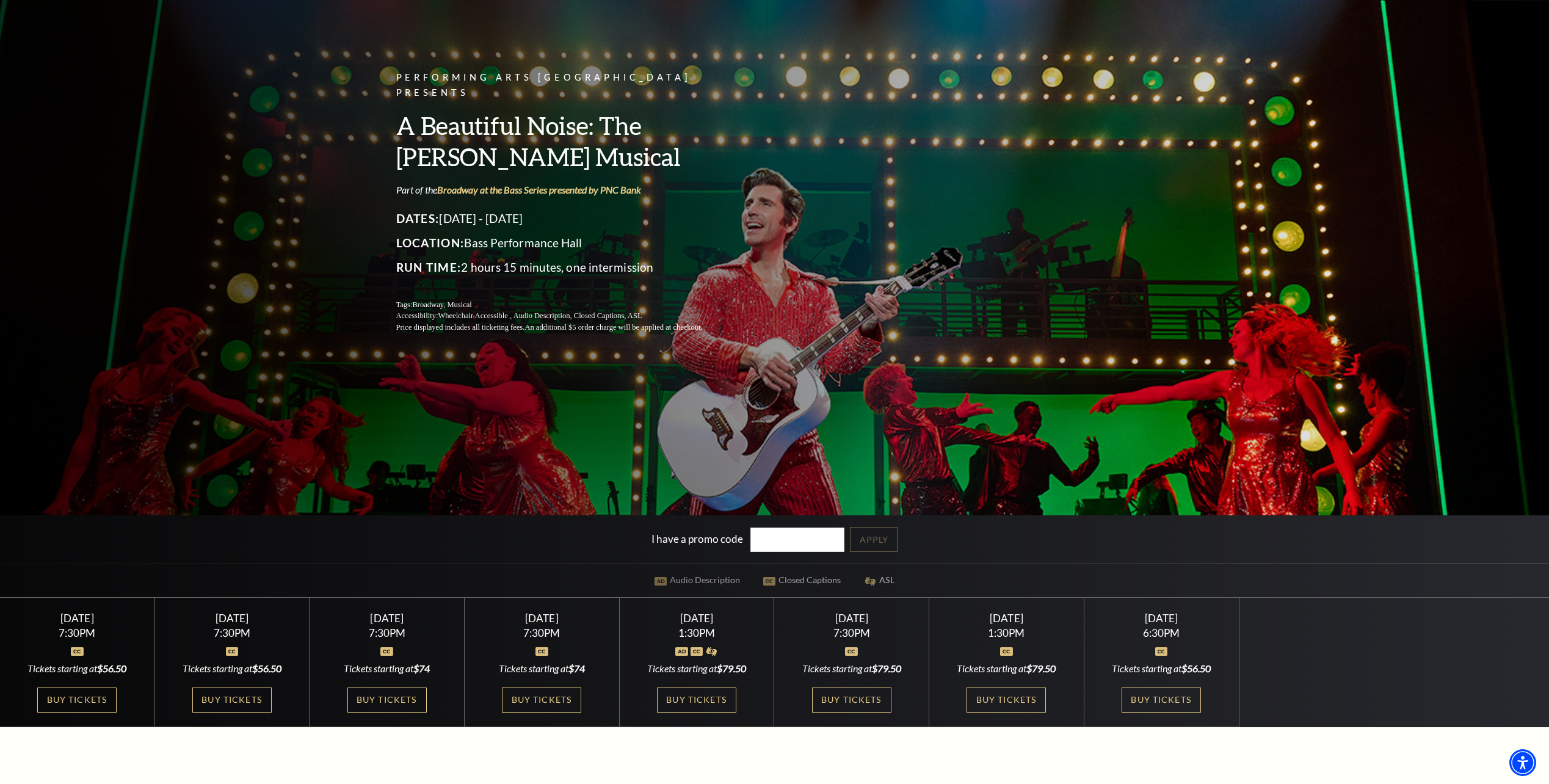
scroll to position [244, 0]
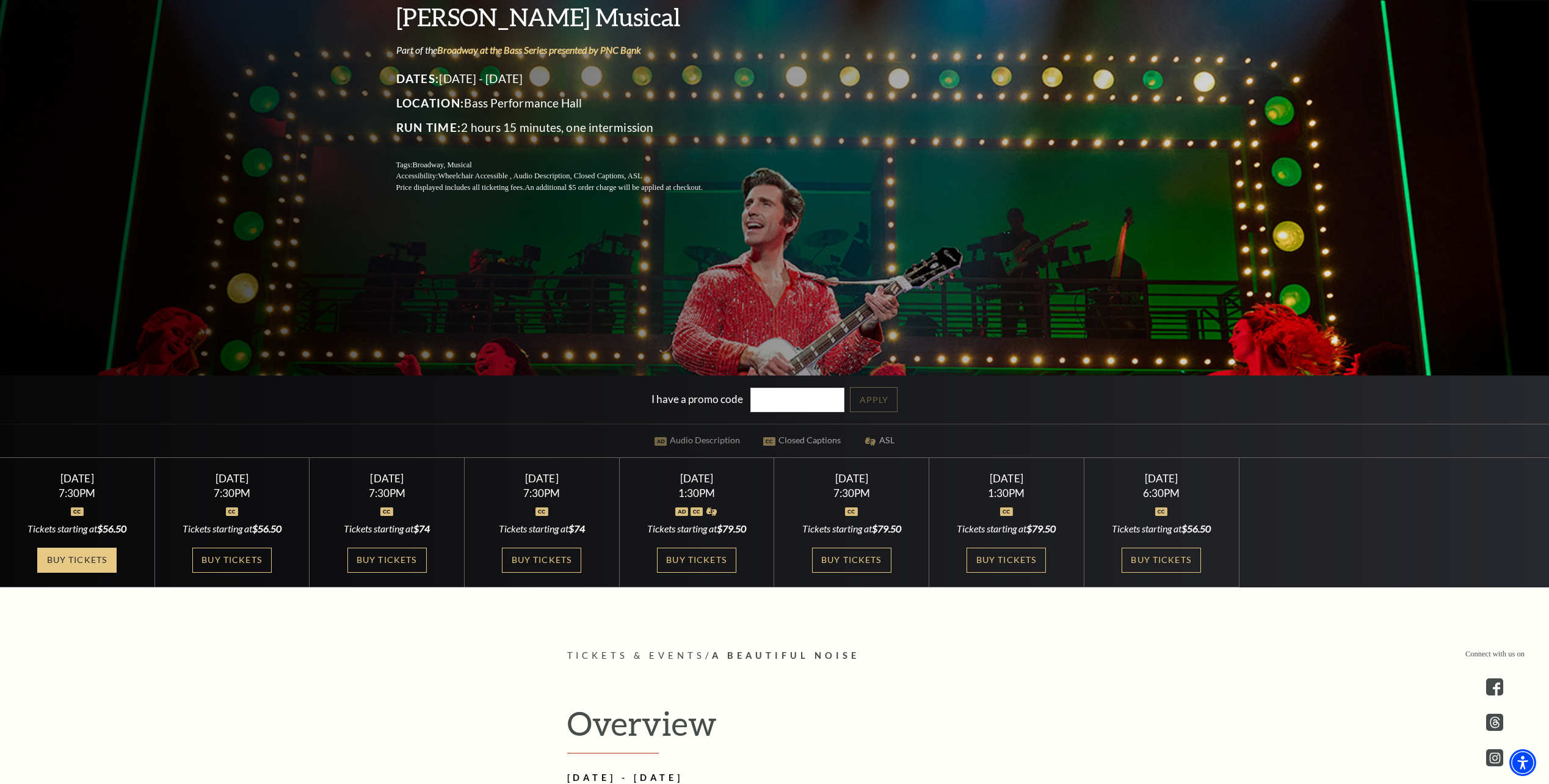
click at [84, 565] on link "Buy Tickets" at bounding box center [77, 560] width 79 height 25
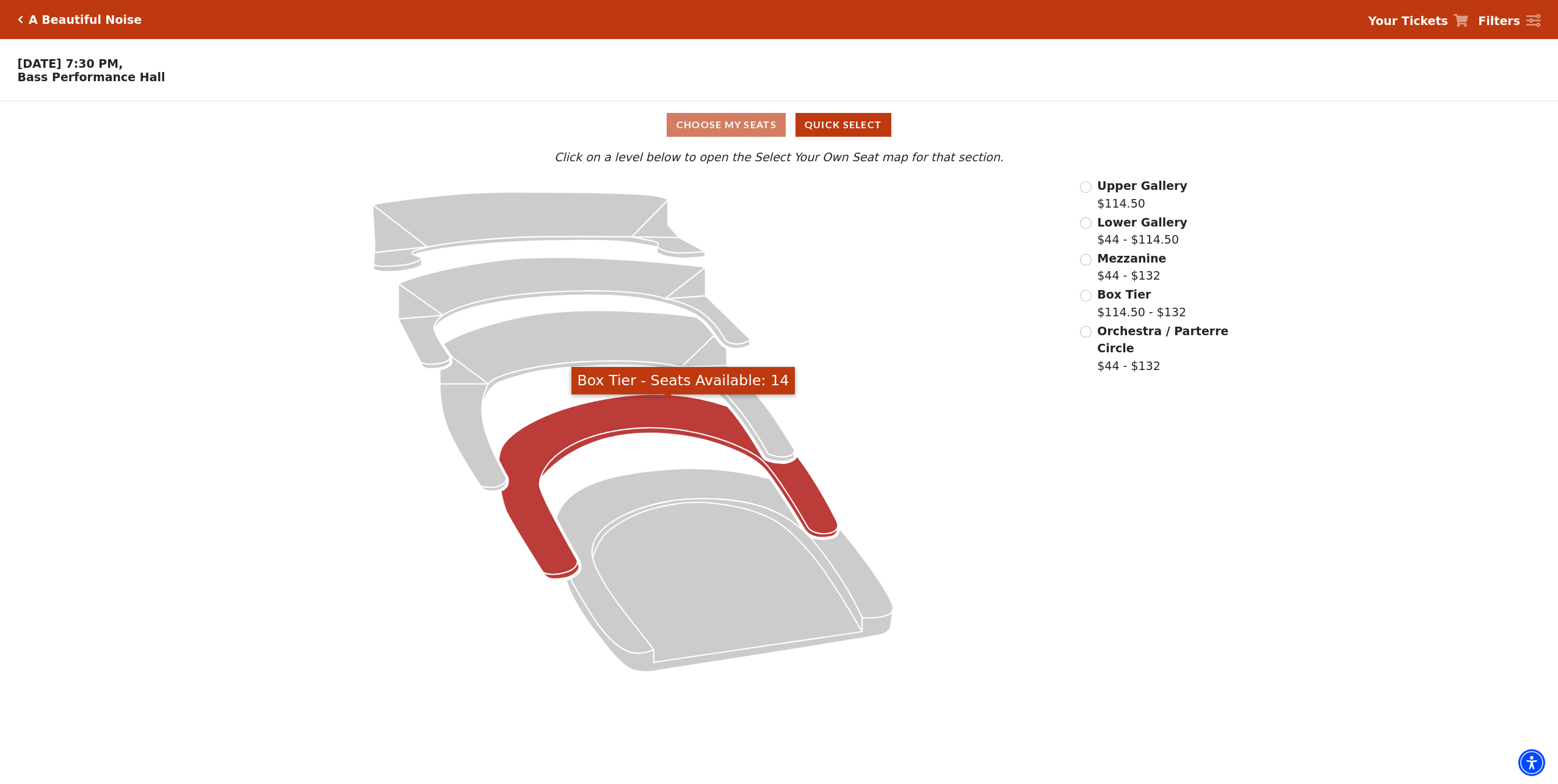
click at [593, 432] on icon "Box Tier - Seats Available: 14" at bounding box center [668, 486] width 339 height 185
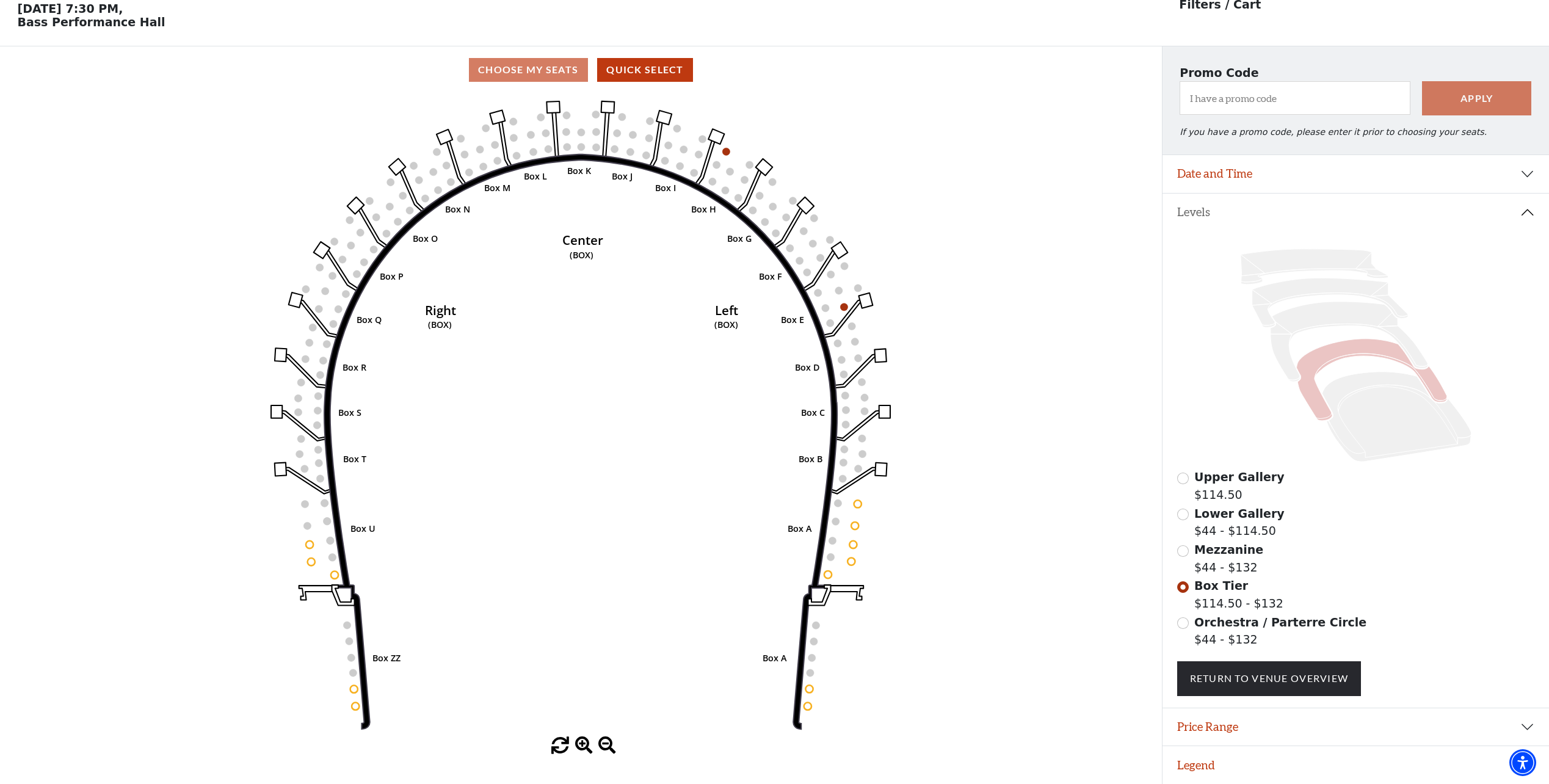
scroll to position [62, 0]
